Goal: Entertainment & Leisure: Consume media (video, audio)

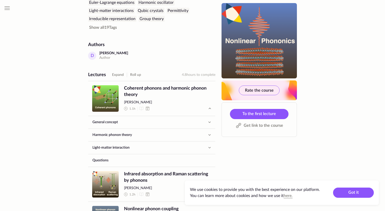
scroll to position [302, 0]
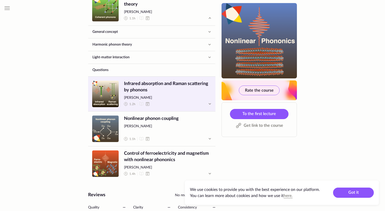
click at [181, 99] on span "[PERSON_NAME]" at bounding box center [167, 98] width 87 height 5
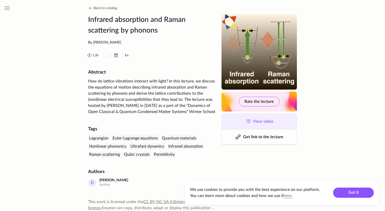
click at [263, 118] on link "View video" at bounding box center [259, 121] width 75 height 15
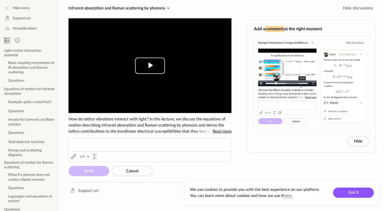
click at [150, 66] on span "Video Player" at bounding box center [150, 66] width 0 height 0
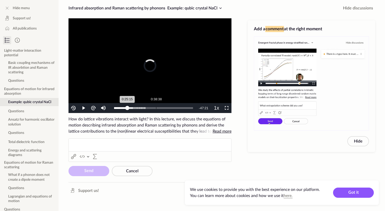
drag, startPoint x: 114, startPoint y: 108, endPoint x: 156, endPoint y: 107, distance: 41.8
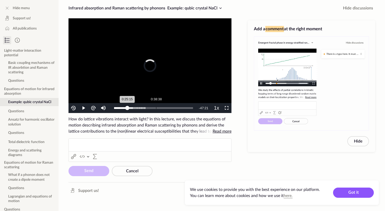
click at [156, 107] on div "Loaded : 39.68% 0:38:38 0:25:15" at bounding box center [154, 108] width 84 height 10
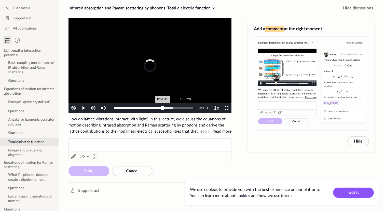
drag, startPoint x: 156, startPoint y: 107, endPoint x: 185, endPoint y: 108, distance: 29.3
click at [185, 108] on div "Loaded : 74.75% 1:05:20 0:51:45" at bounding box center [153, 108] width 79 height 2
